Goal: Ask a question

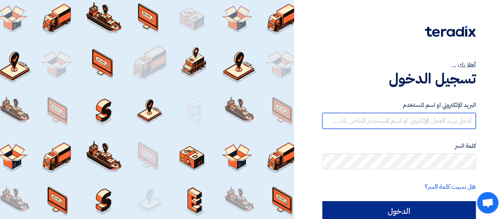
type input "[EMAIL_ADDRESS][DOMAIN_NAME]"
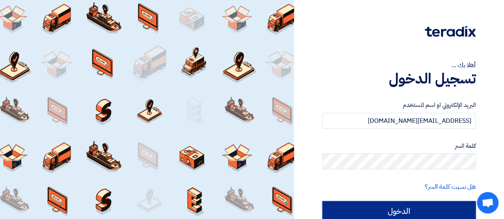
click at [345, 211] on input "الدخول" at bounding box center [398, 211] width 153 height 20
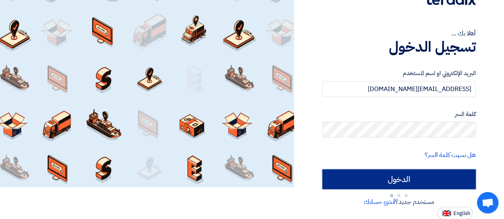
type input "Sign in"
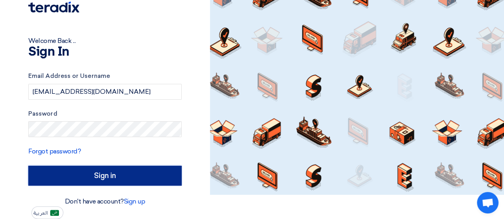
scroll to position [24, 0]
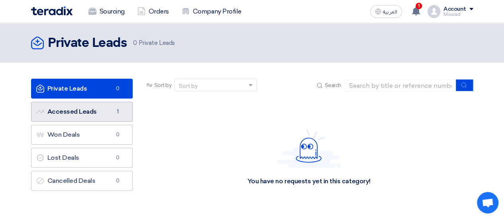
click at [93, 117] on link "Accessed Leads Accessed Leads 1" at bounding box center [82, 112] width 102 height 20
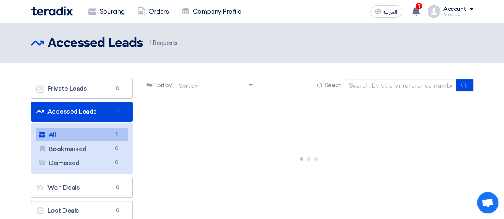
click at [86, 133] on link "All All 1" at bounding box center [82, 135] width 92 height 14
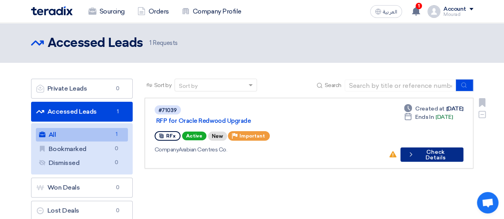
click at [429, 148] on button "Check details Check Details" at bounding box center [431, 155] width 63 height 14
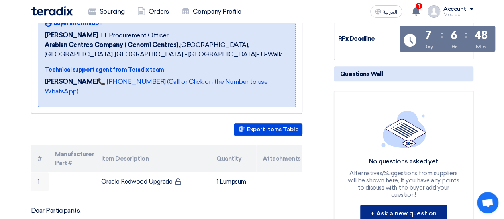
scroll to position [140, 0]
click at [401, 211] on button "+ Ask a new question" at bounding box center [403, 214] width 87 height 18
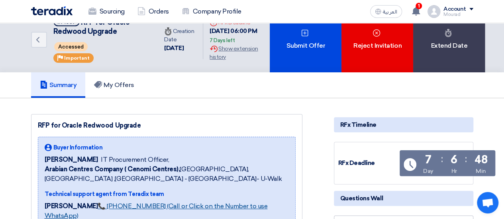
scroll to position [0, 0]
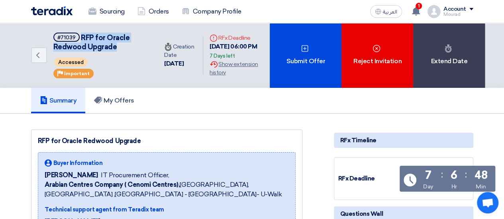
drag, startPoint x: 117, startPoint y: 46, endPoint x: 81, endPoint y: 38, distance: 36.8
click at [81, 38] on h5 "#71039 RFP for Oracle Redwood Upgrade" at bounding box center [100, 43] width 95 height 20
copy span "RFP for Oracle Redwood Upgrade"
